Goal: Navigation & Orientation: Go to known website

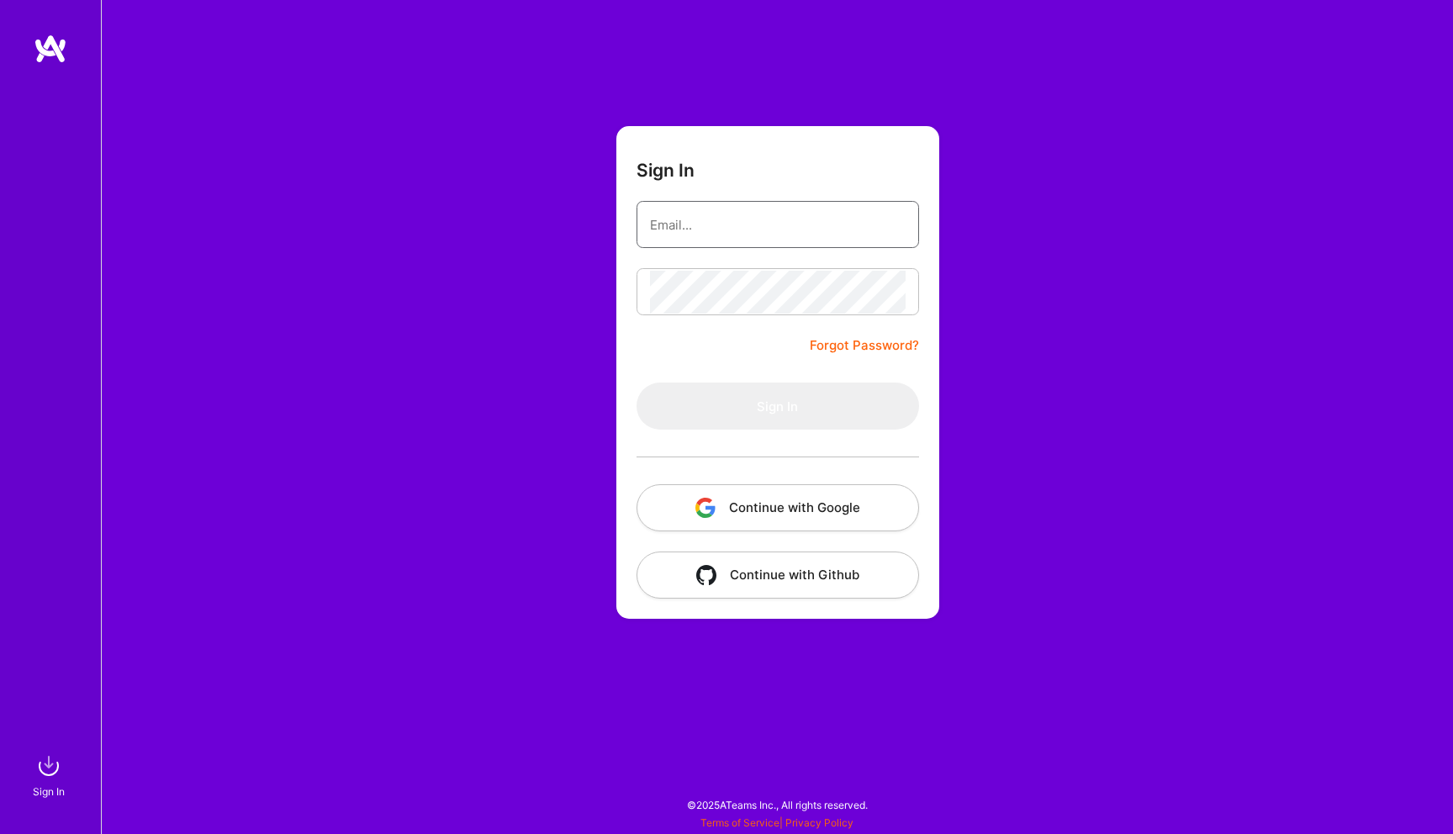
click at [805, 239] on input "email" at bounding box center [778, 224] width 256 height 43
type input "[EMAIL_ADDRESS][DOMAIN_NAME]"
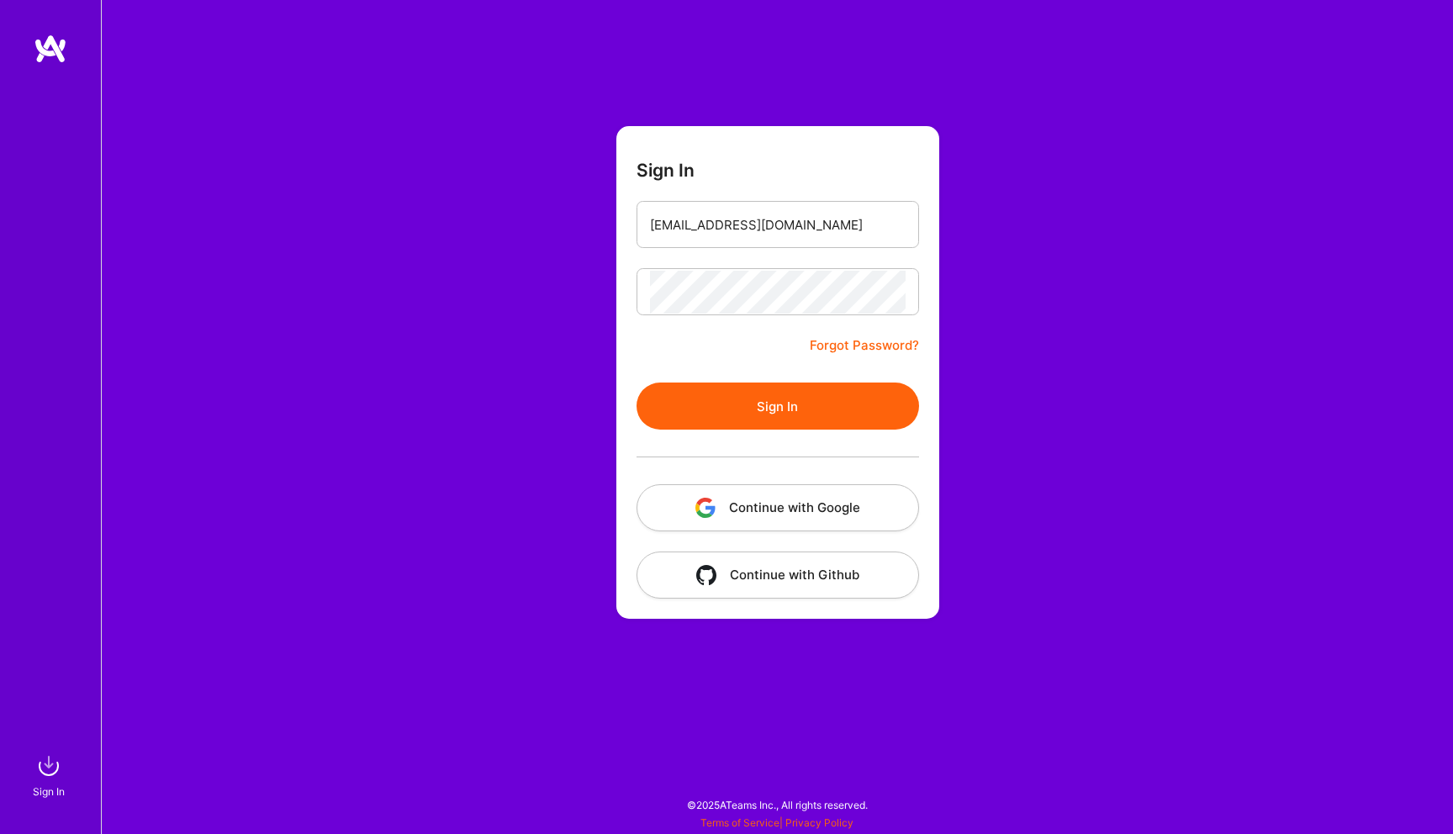
click at [732, 409] on button "Sign In" at bounding box center [778, 406] width 283 height 47
